Goal: Task Accomplishment & Management: Use online tool/utility

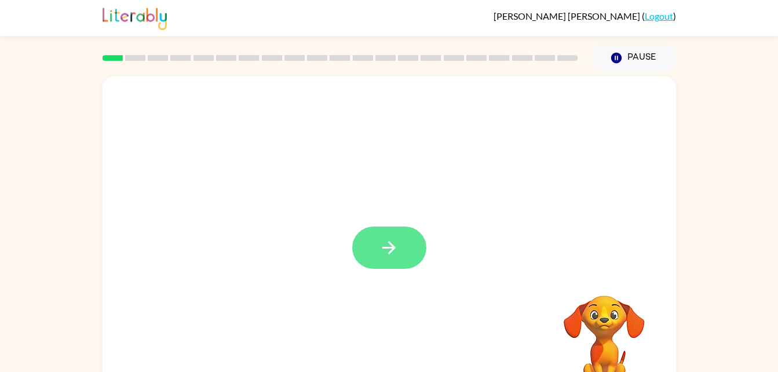
click at [408, 256] on button "button" at bounding box center [389, 248] width 74 height 42
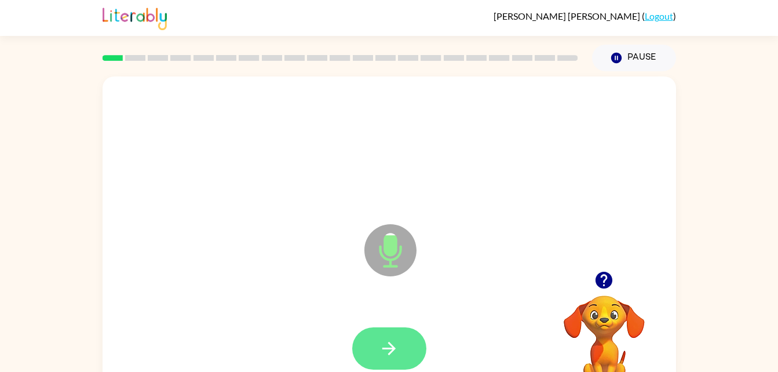
click at [393, 345] on icon "button" at bounding box center [389, 348] width 20 height 20
click at [411, 346] on button "button" at bounding box center [389, 348] width 74 height 42
click at [394, 334] on button "button" at bounding box center [389, 348] width 74 height 42
click at [398, 336] on button "button" at bounding box center [389, 348] width 74 height 42
click at [393, 343] on icon "button" at bounding box center [389, 348] width 20 height 20
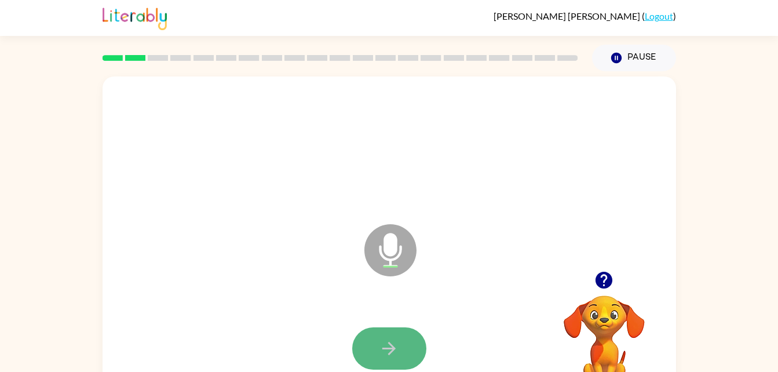
click at [384, 344] on icon "button" at bounding box center [389, 348] width 20 height 20
click at [396, 340] on icon "button" at bounding box center [389, 348] width 20 height 20
click at [396, 357] on icon "button" at bounding box center [389, 348] width 20 height 20
click at [389, 341] on icon "button" at bounding box center [389, 348] width 20 height 20
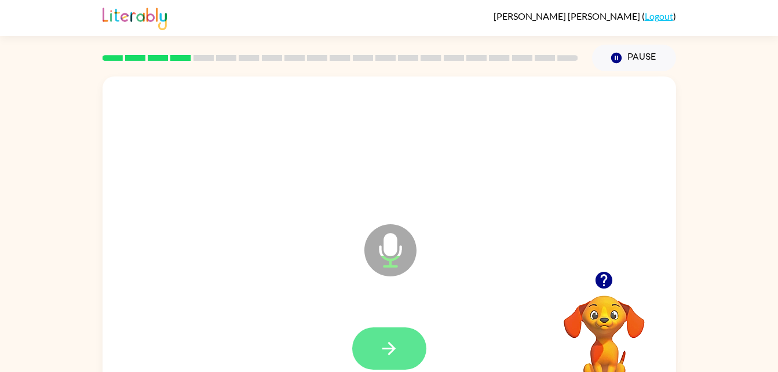
click at [403, 333] on button "button" at bounding box center [389, 348] width 74 height 42
click at [398, 335] on button "button" at bounding box center [389, 348] width 74 height 42
click at [397, 347] on icon "button" at bounding box center [389, 348] width 20 height 20
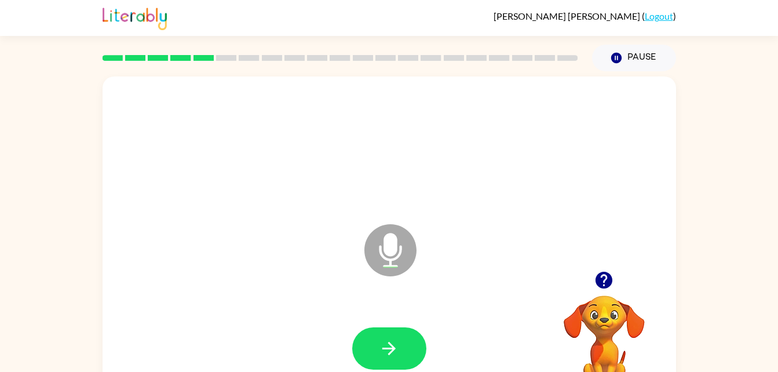
click at [391, 318] on div at bounding box center [389, 348] width 551 height 95
click at [406, 341] on button "button" at bounding box center [389, 348] width 74 height 42
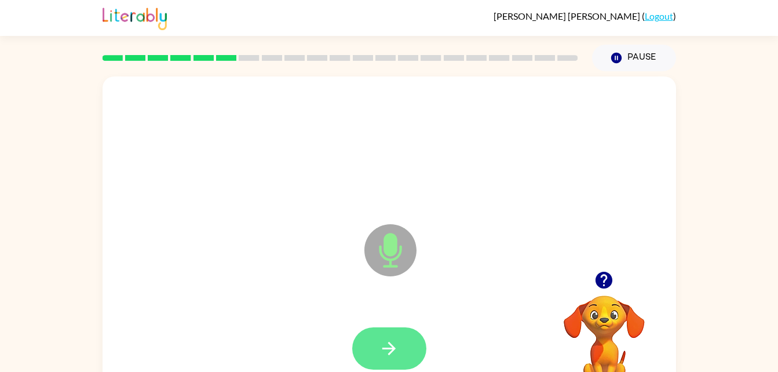
click at [394, 341] on icon "button" at bounding box center [389, 348] width 20 height 20
click at [389, 347] on icon "button" at bounding box center [389, 348] width 20 height 20
click at [387, 341] on icon "button" at bounding box center [389, 348] width 20 height 20
click at [399, 342] on button "button" at bounding box center [389, 348] width 74 height 42
click at [413, 338] on button "button" at bounding box center [389, 348] width 74 height 42
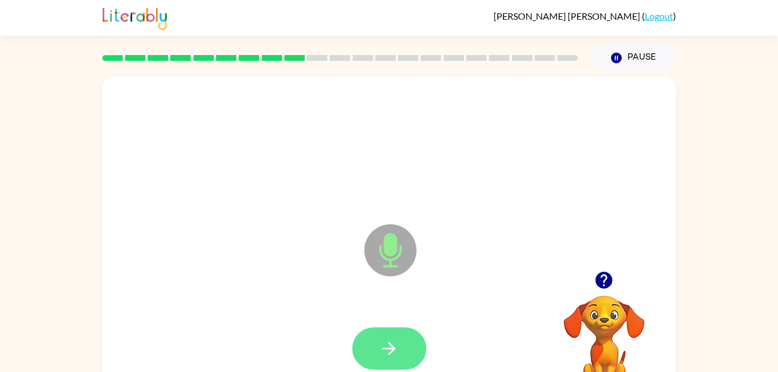
click at [400, 342] on button "button" at bounding box center [389, 348] width 74 height 42
click at [400, 337] on button "button" at bounding box center [389, 348] width 74 height 42
click at [399, 345] on icon "button" at bounding box center [389, 348] width 20 height 20
click at [410, 341] on button "button" at bounding box center [389, 348] width 74 height 42
click at [399, 338] on icon "button" at bounding box center [389, 348] width 20 height 20
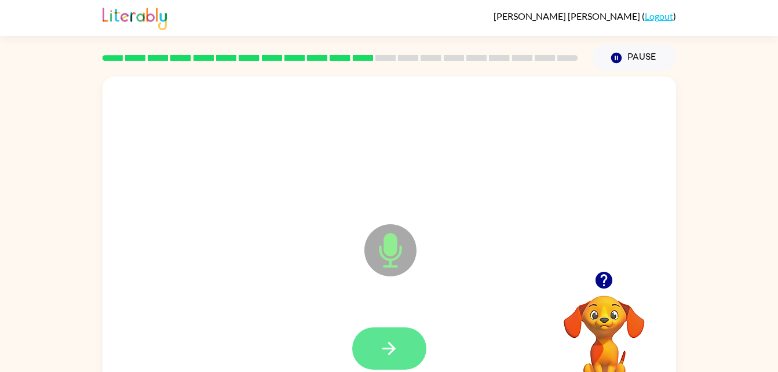
click at [385, 337] on button "button" at bounding box center [389, 348] width 74 height 42
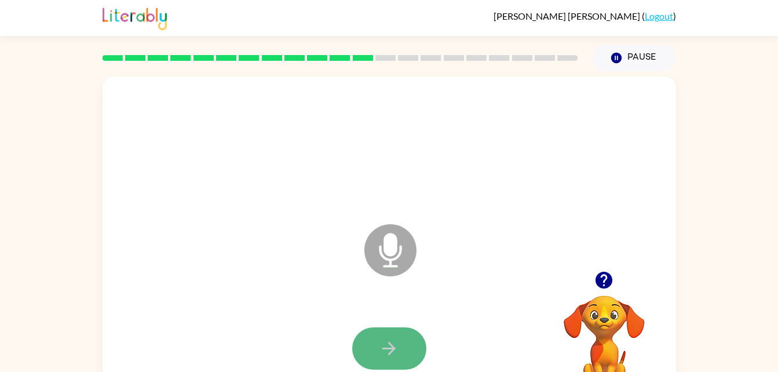
click at [396, 335] on button "button" at bounding box center [389, 348] width 74 height 42
click at [394, 342] on icon "button" at bounding box center [389, 348] width 20 height 20
click at [417, 351] on button "button" at bounding box center [389, 348] width 74 height 42
click at [404, 345] on button "button" at bounding box center [389, 348] width 74 height 42
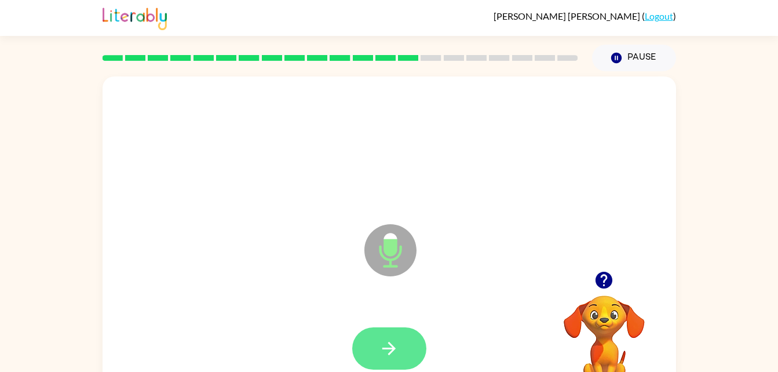
click at [393, 330] on button "button" at bounding box center [389, 348] width 74 height 42
click at [410, 353] on button "button" at bounding box center [389, 348] width 74 height 42
click at [393, 353] on icon "button" at bounding box center [389, 348] width 20 height 20
click at [393, 347] on icon "button" at bounding box center [388, 348] width 13 height 13
click at [406, 344] on button "button" at bounding box center [389, 348] width 74 height 42
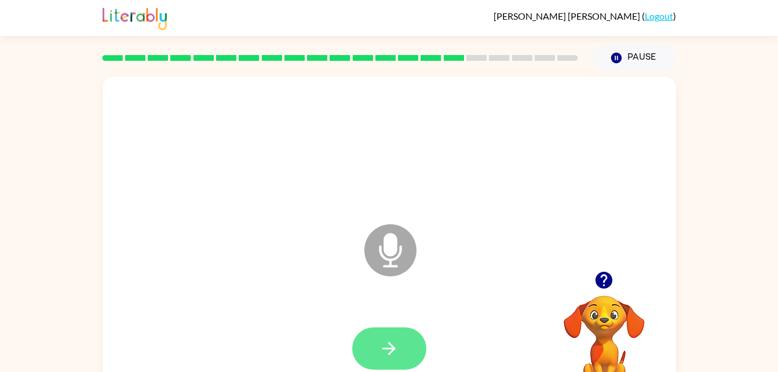
click at [400, 348] on button "button" at bounding box center [389, 348] width 74 height 42
click at [404, 354] on button "button" at bounding box center [389, 348] width 74 height 42
click at [388, 343] on icon "button" at bounding box center [389, 348] width 20 height 20
click at [396, 330] on button "button" at bounding box center [389, 348] width 74 height 42
click at [404, 354] on button "button" at bounding box center [389, 348] width 74 height 42
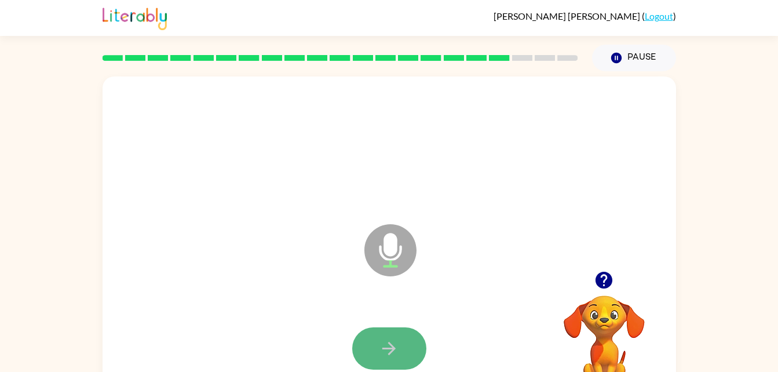
click at [401, 348] on button "button" at bounding box center [389, 348] width 74 height 42
click at [404, 347] on button "button" at bounding box center [389, 348] width 74 height 42
click at [400, 334] on button "button" at bounding box center [389, 348] width 74 height 42
click at [399, 353] on button "button" at bounding box center [389, 348] width 74 height 42
click at [400, 327] on button "button" at bounding box center [389, 348] width 74 height 42
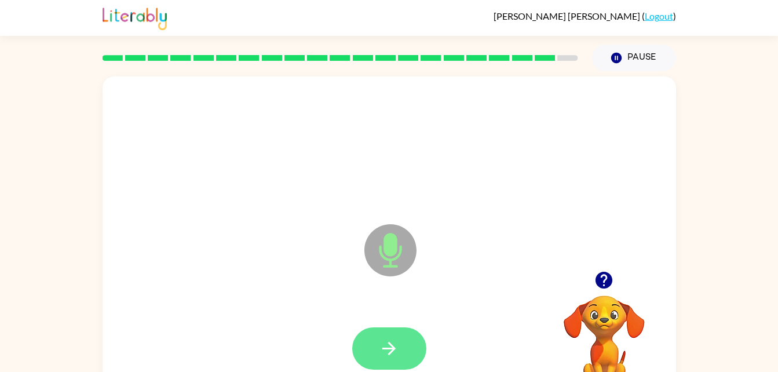
click at [394, 334] on button "button" at bounding box center [389, 348] width 74 height 42
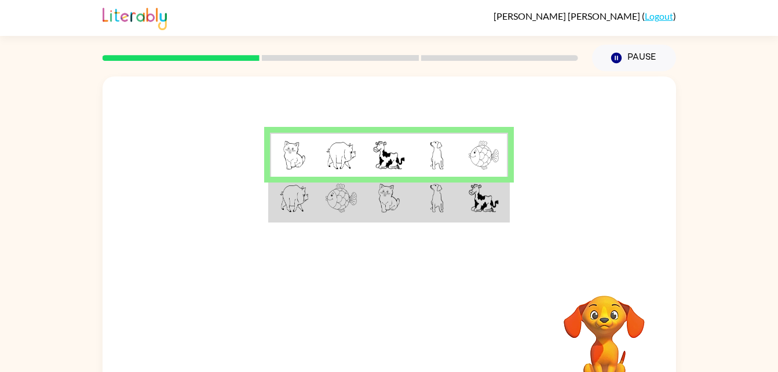
click at [406, 159] on td at bounding box center [389, 155] width 48 height 45
click at [399, 198] on img at bounding box center [389, 198] width 22 height 29
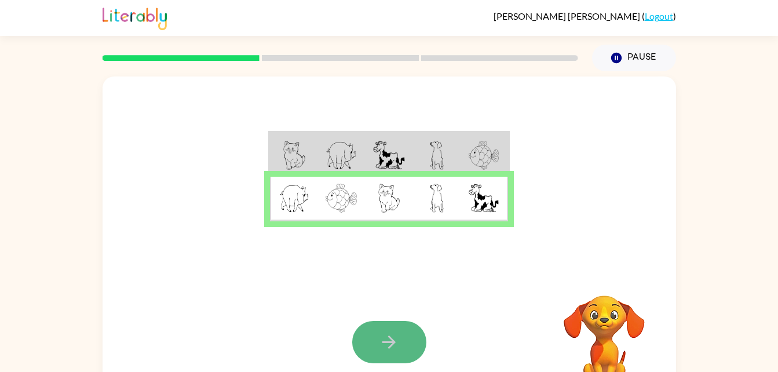
click at [398, 341] on icon "button" at bounding box center [389, 342] width 20 height 20
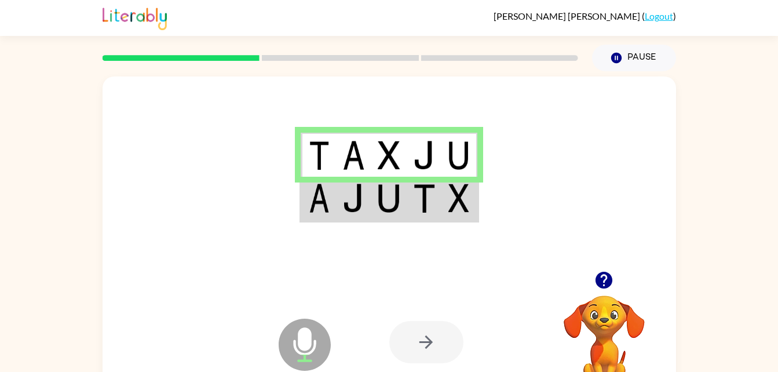
click at [414, 208] on img at bounding box center [424, 198] width 22 height 29
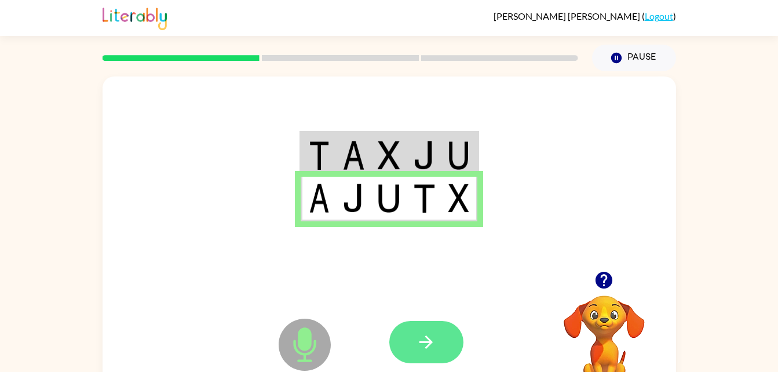
click at [443, 348] on button "button" at bounding box center [426, 342] width 74 height 42
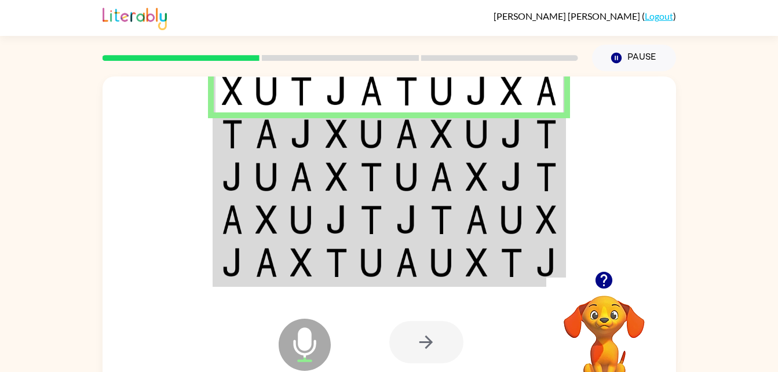
click at [360, 89] on img at bounding box center [371, 90] width 22 height 29
click at [339, 109] on td at bounding box center [336, 90] width 35 height 45
click at [293, 138] on img at bounding box center [301, 133] width 22 height 29
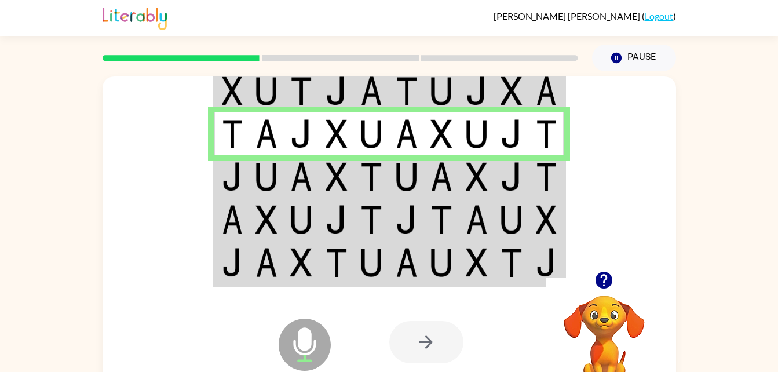
click at [311, 172] on img at bounding box center [301, 176] width 22 height 29
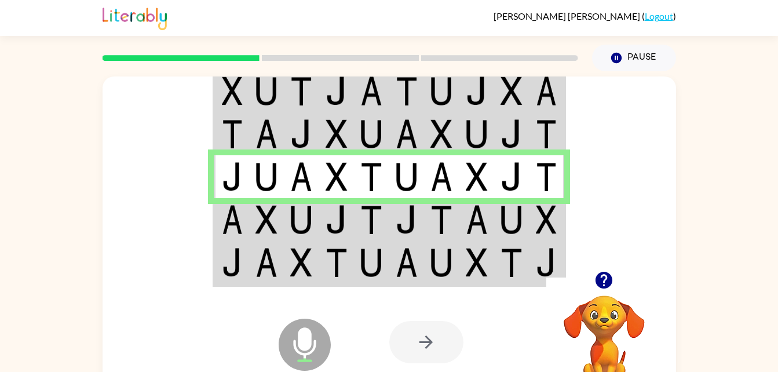
click at [282, 229] on td at bounding box center [266, 219] width 35 height 43
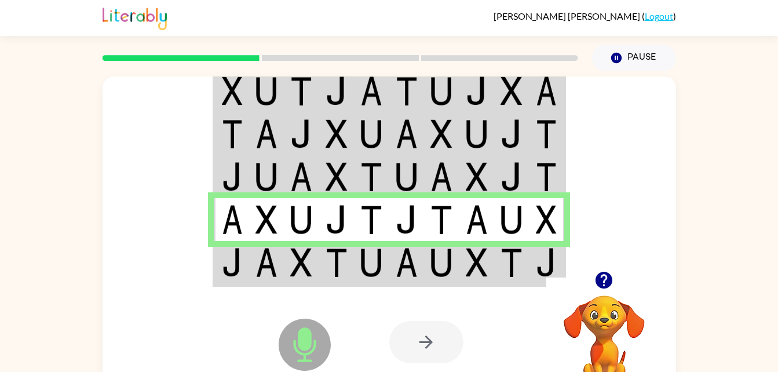
click at [380, 256] on img at bounding box center [371, 262] width 22 height 29
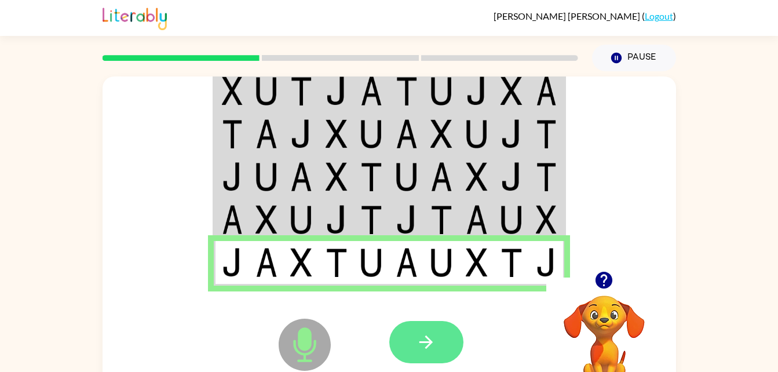
click at [440, 337] on button "button" at bounding box center [426, 342] width 74 height 42
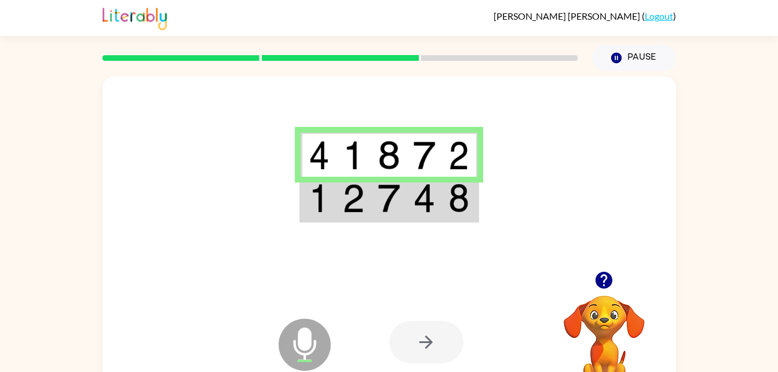
click at [428, 345] on div at bounding box center [426, 342] width 74 height 42
click at [455, 216] on td at bounding box center [459, 199] width 35 height 45
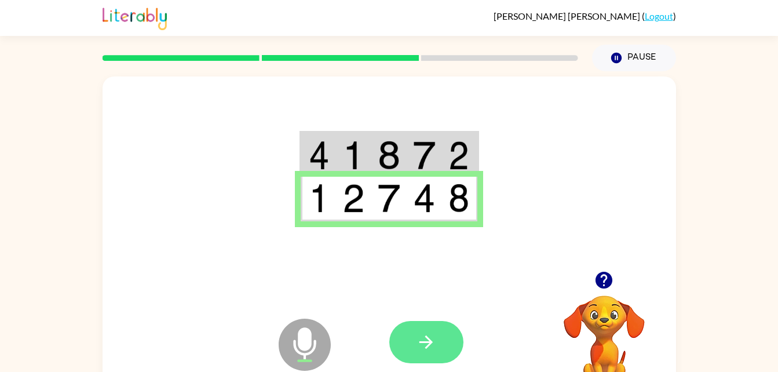
click at [430, 352] on icon "button" at bounding box center [426, 342] width 20 height 20
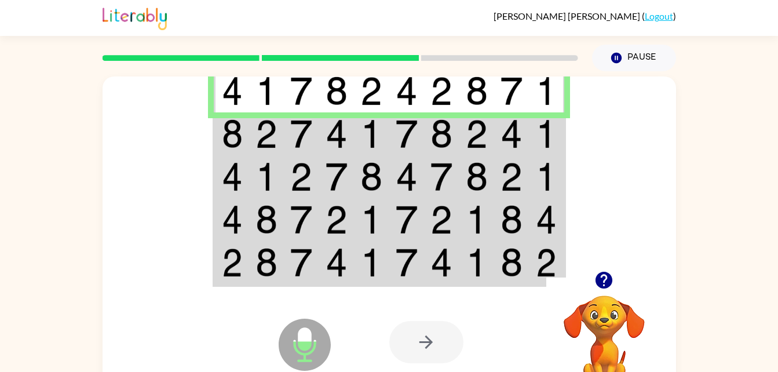
click at [326, 127] on img at bounding box center [337, 133] width 22 height 29
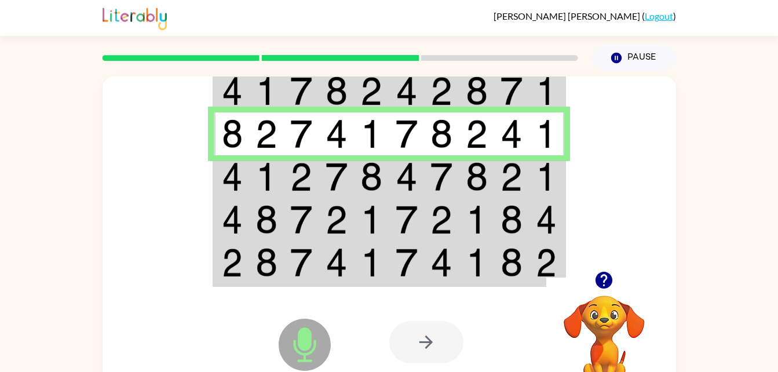
click at [424, 172] on td at bounding box center [406, 176] width 35 height 43
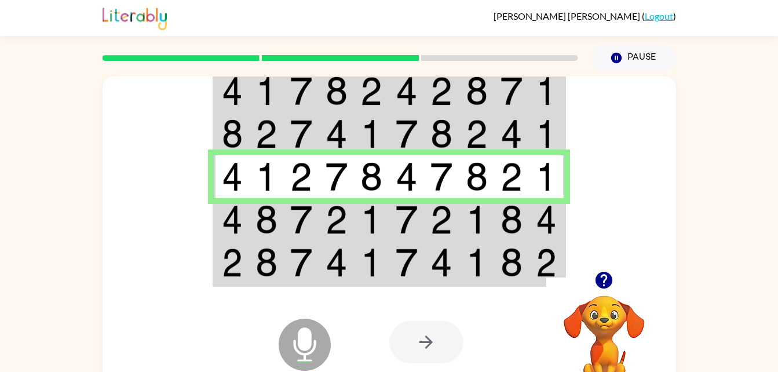
click at [268, 213] on img at bounding box center [267, 219] width 22 height 29
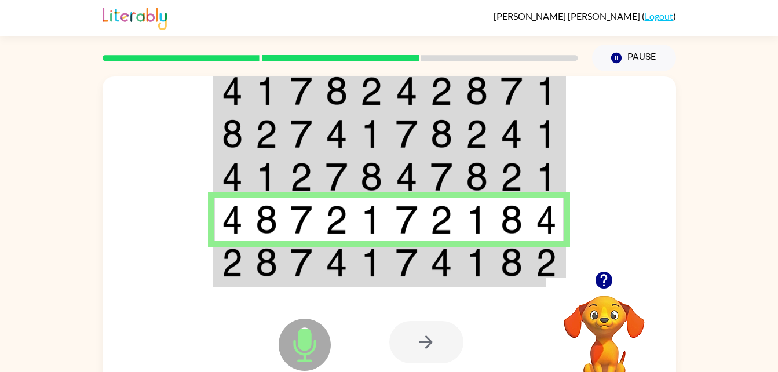
click at [439, 351] on div at bounding box center [426, 342] width 74 height 42
click at [479, 286] on div at bounding box center [474, 342] width 171 height 130
click at [519, 264] on img at bounding box center [512, 262] width 22 height 29
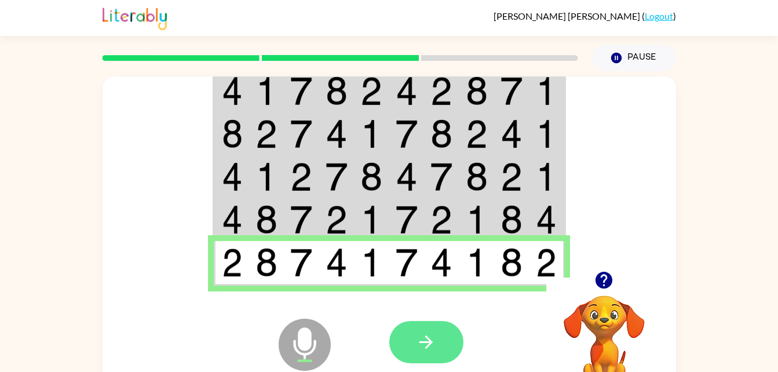
click at [433, 337] on icon "button" at bounding box center [426, 342] width 20 height 20
click at [409, 344] on div at bounding box center [474, 342] width 171 height 130
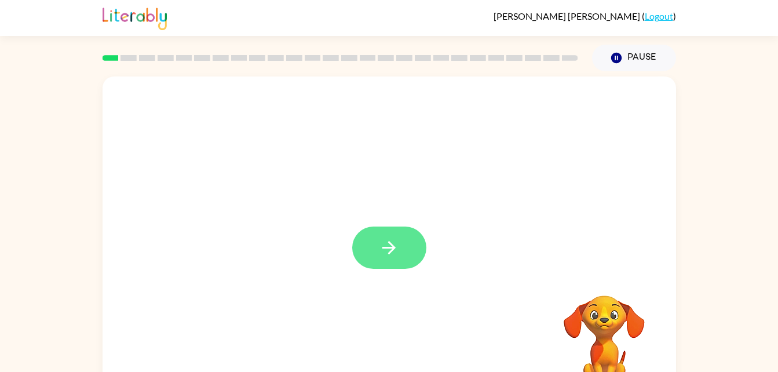
click at [417, 257] on button "button" at bounding box center [389, 248] width 74 height 42
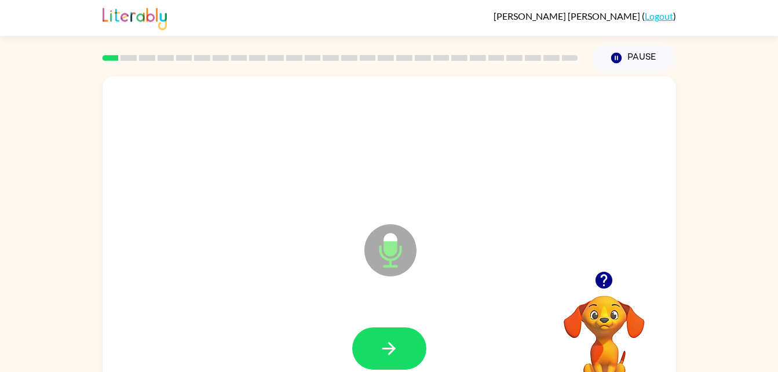
click at [410, 320] on div at bounding box center [389, 348] width 551 height 95
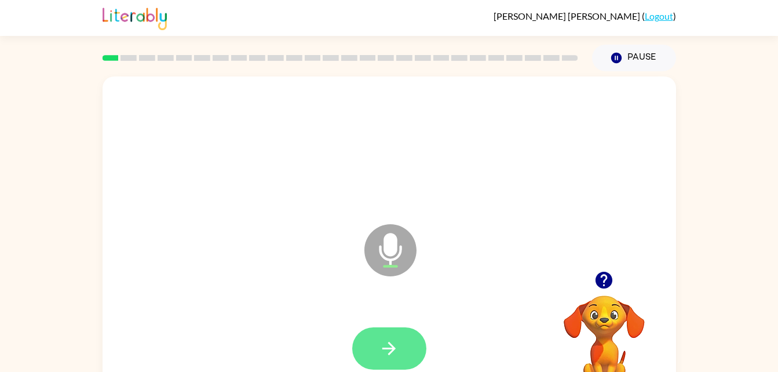
click at [395, 342] on icon "button" at bounding box center [389, 348] width 20 height 20
click at [410, 347] on button "button" at bounding box center [389, 348] width 74 height 42
click at [407, 348] on div at bounding box center [389, 348] width 551 height 95
click at [400, 351] on button "button" at bounding box center [389, 348] width 74 height 42
click at [407, 340] on button "button" at bounding box center [389, 348] width 74 height 42
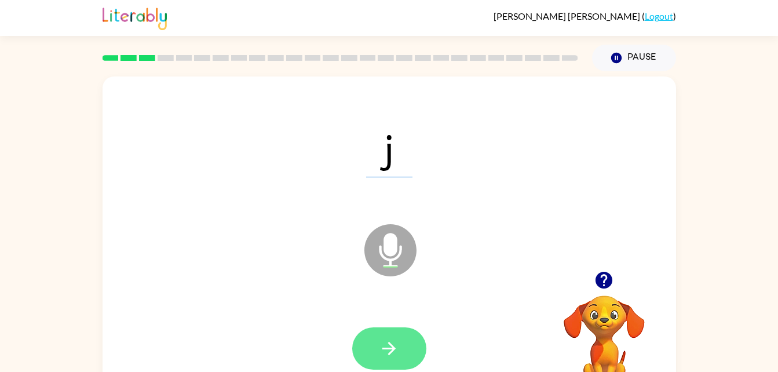
click at [405, 332] on button "button" at bounding box center [389, 348] width 74 height 42
click at [396, 333] on button "button" at bounding box center [389, 348] width 74 height 42
click at [403, 361] on button "button" at bounding box center [389, 348] width 74 height 42
click at [400, 342] on button "button" at bounding box center [389, 348] width 74 height 42
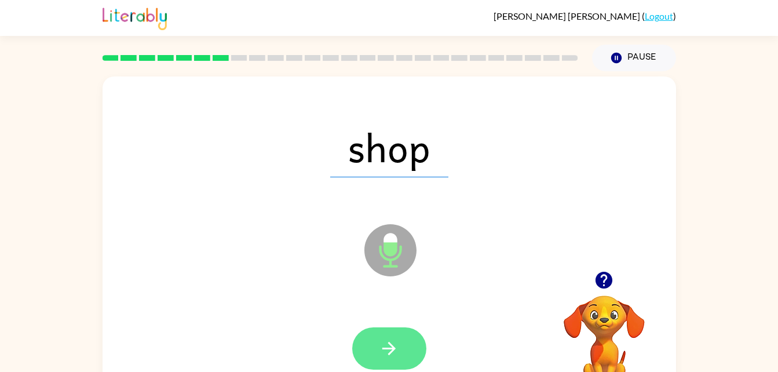
click at [400, 343] on button "button" at bounding box center [389, 348] width 74 height 42
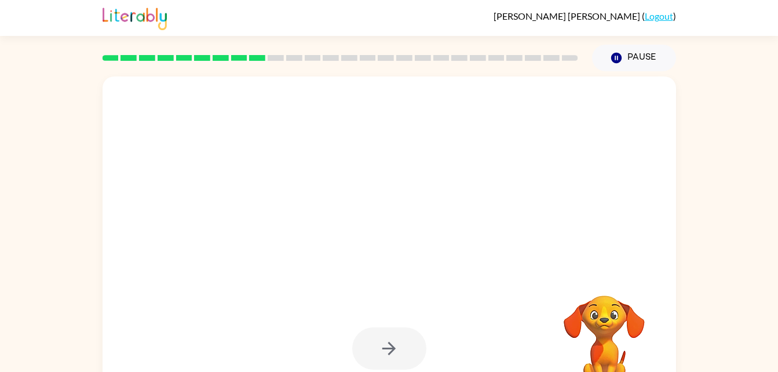
click at [234, 231] on div at bounding box center [361, 222] width 495 height 42
click at [233, 220] on div at bounding box center [361, 222] width 495 height 42
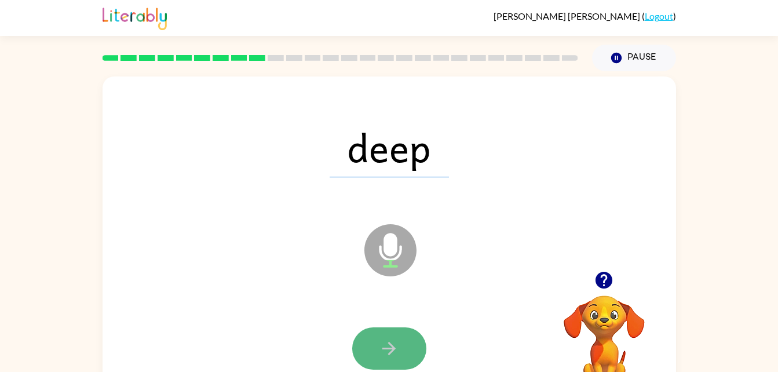
click at [404, 337] on button "button" at bounding box center [389, 348] width 74 height 42
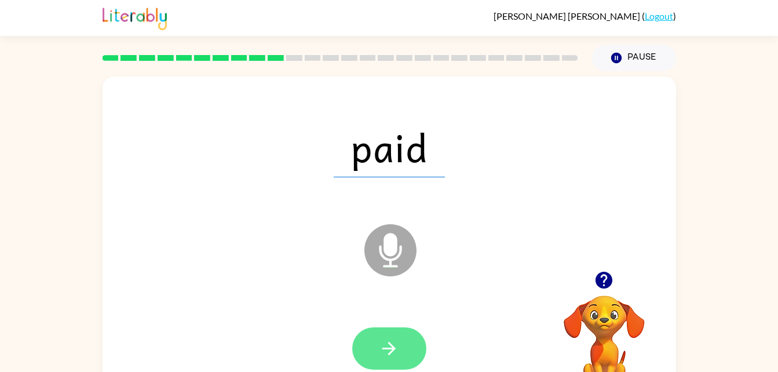
click at [380, 341] on icon "button" at bounding box center [389, 348] width 20 height 20
click at [403, 362] on button "button" at bounding box center [389, 348] width 74 height 42
click at [384, 352] on icon "button" at bounding box center [389, 348] width 20 height 20
click at [410, 334] on button "button" at bounding box center [389, 348] width 74 height 42
click at [392, 339] on icon "button" at bounding box center [389, 348] width 20 height 20
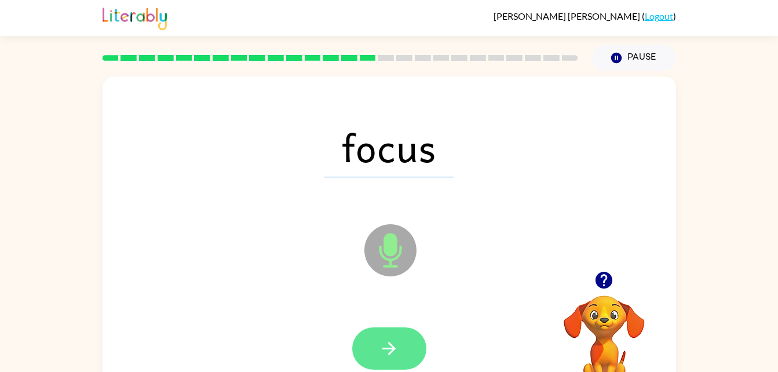
click at [394, 339] on icon "button" at bounding box center [389, 348] width 20 height 20
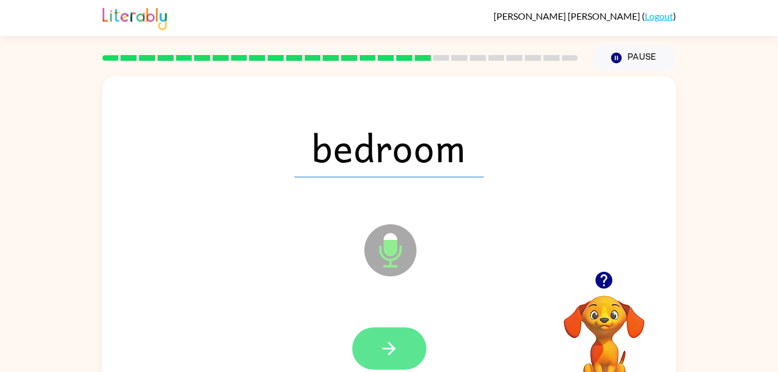
click at [413, 342] on button "button" at bounding box center [389, 348] width 74 height 42
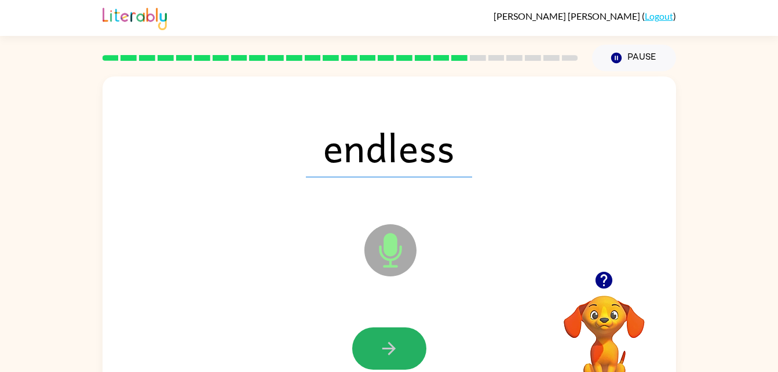
scroll to position [7, 0]
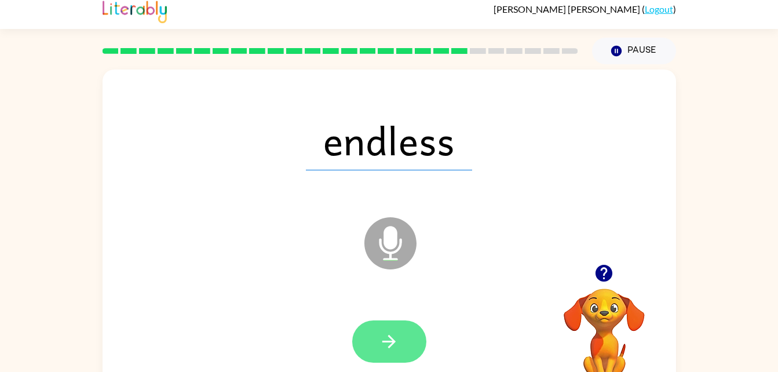
click at [402, 345] on button "button" at bounding box center [389, 341] width 74 height 42
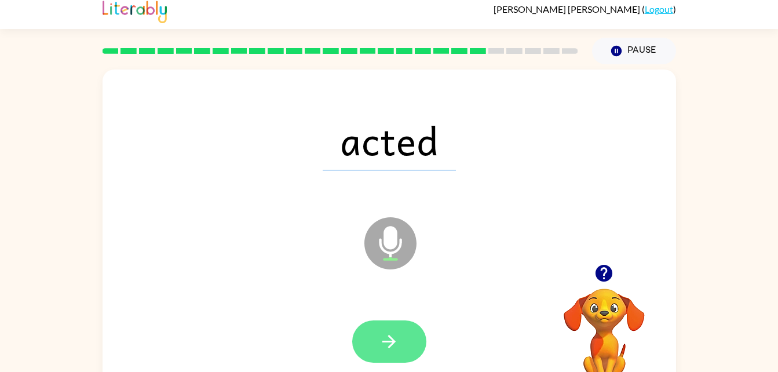
click at [385, 336] on icon "button" at bounding box center [389, 341] width 20 height 20
click at [412, 334] on button "button" at bounding box center [389, 341] width 74 height 42
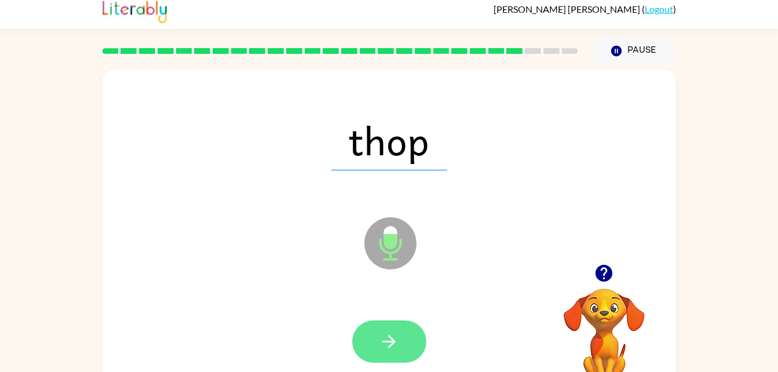
click at [408, 321] on button "button" at bounding box center [389, 341] width 74 height 42
click at [398, 333] on icon "button" at bounding box center [389, 341] width 20 height 20
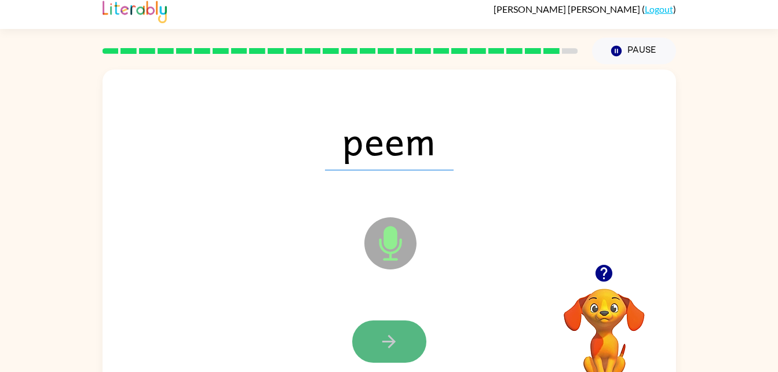
click at [413, 349] on button "button" at bounding box center [389, 341] width 74 height 42
